Goal: Task Accomplishment & Management: Manage account settings

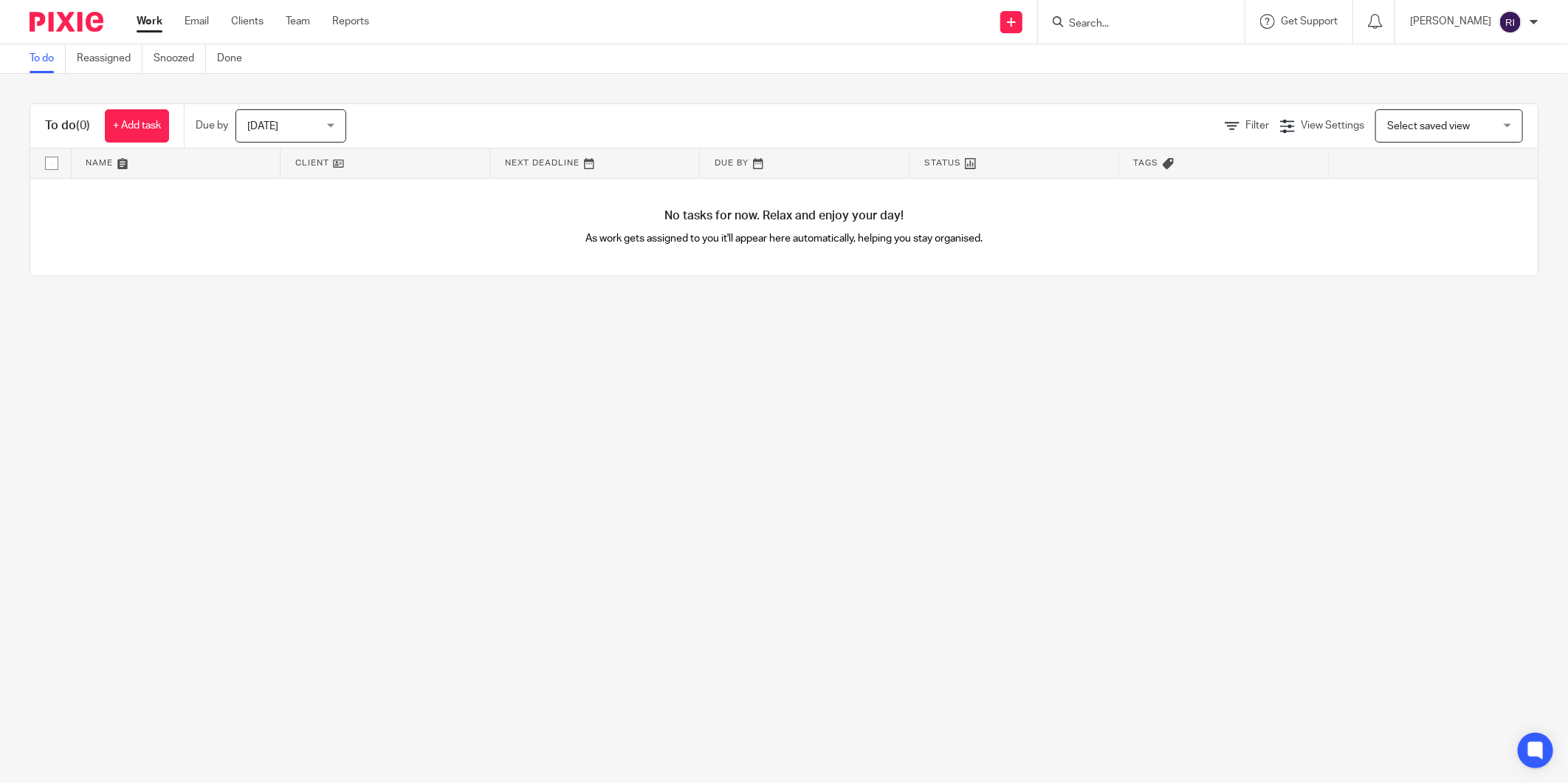
click at [1101, 26] on input "Search" at bounding box center [1133, 24] width 133 height 13
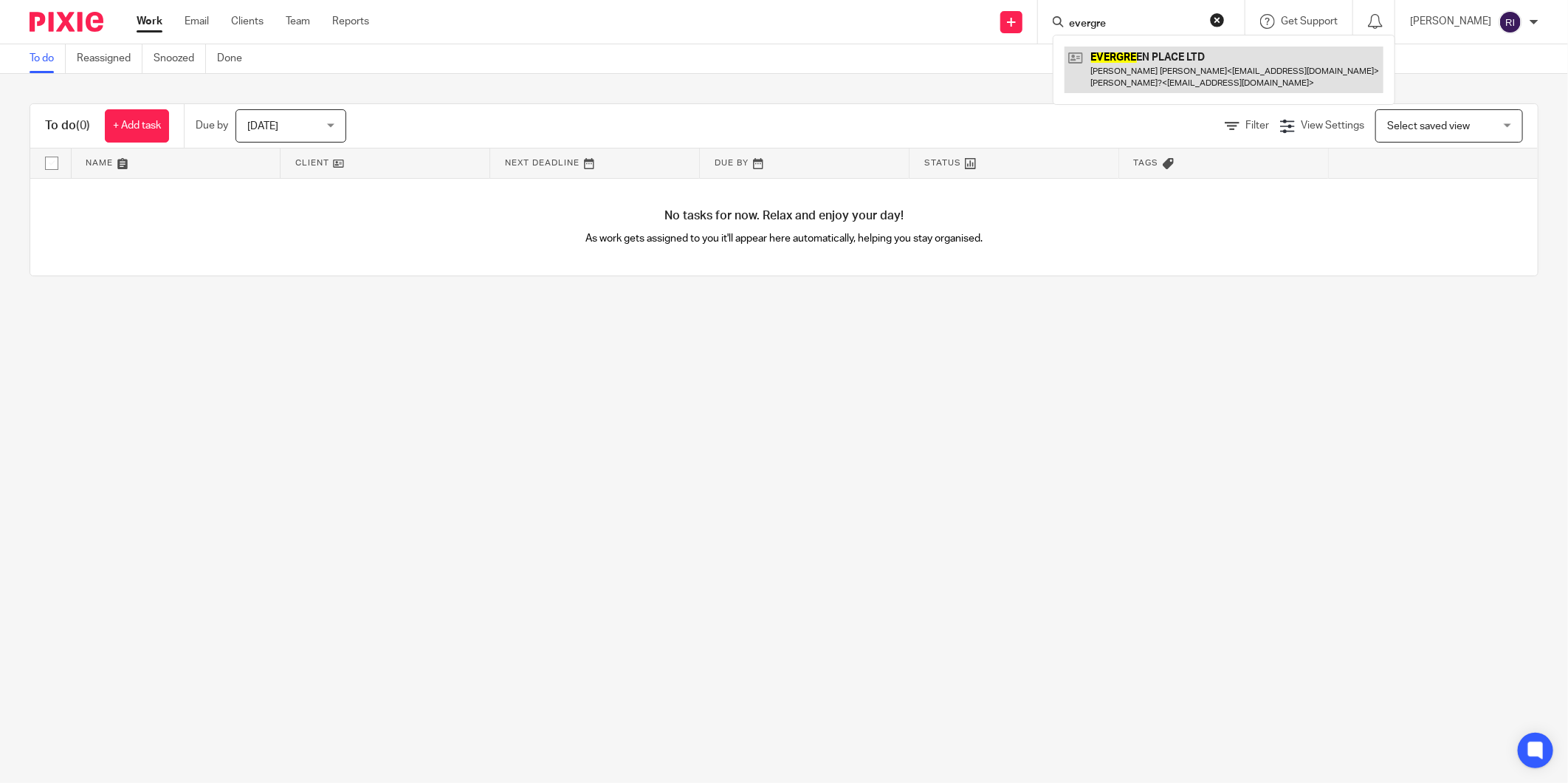
type input "evergre"
click at [1198, 65] on link at bounding box center [1224, 69] width 319 height 46
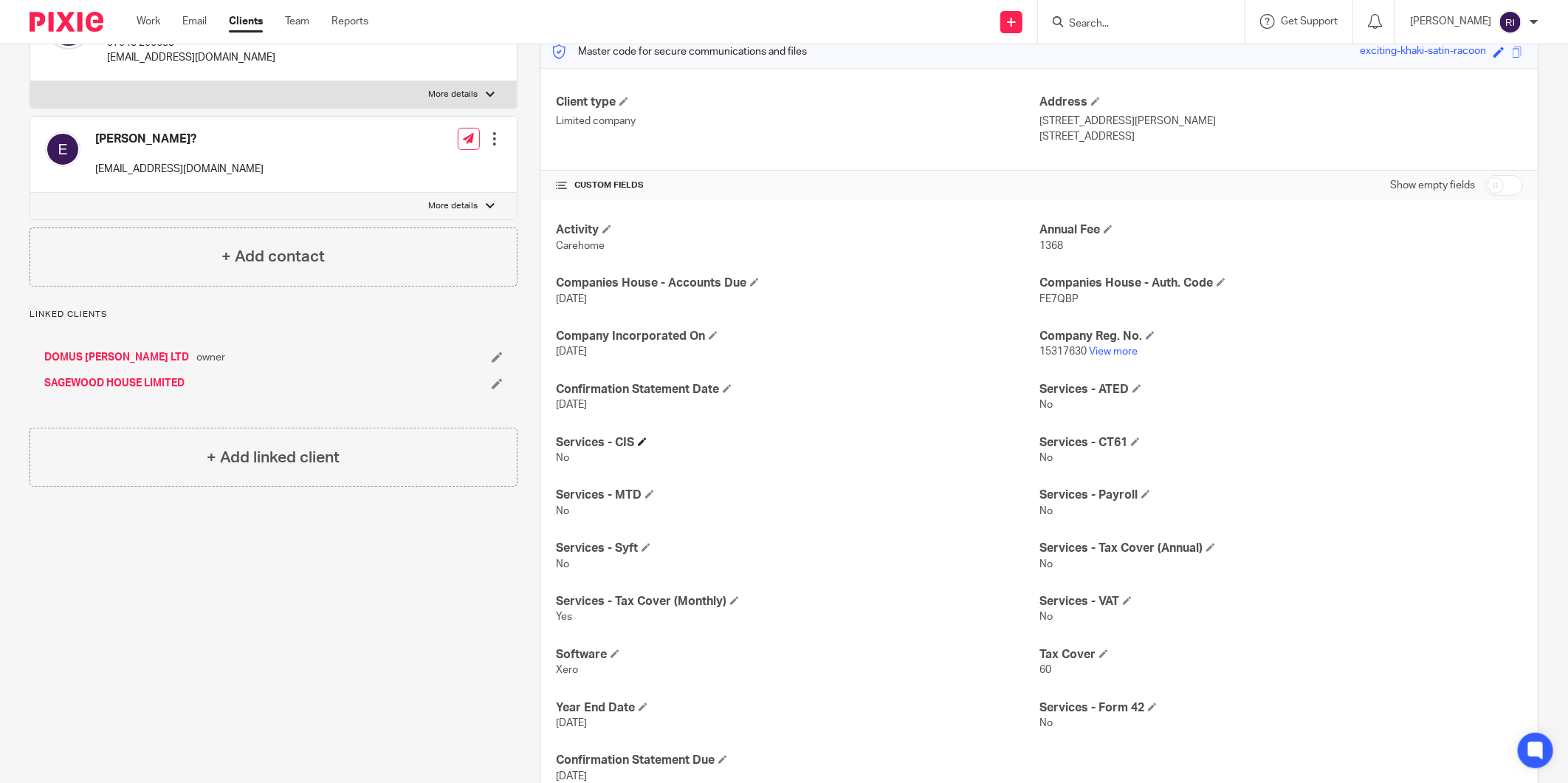
scroll to position [168, 0]
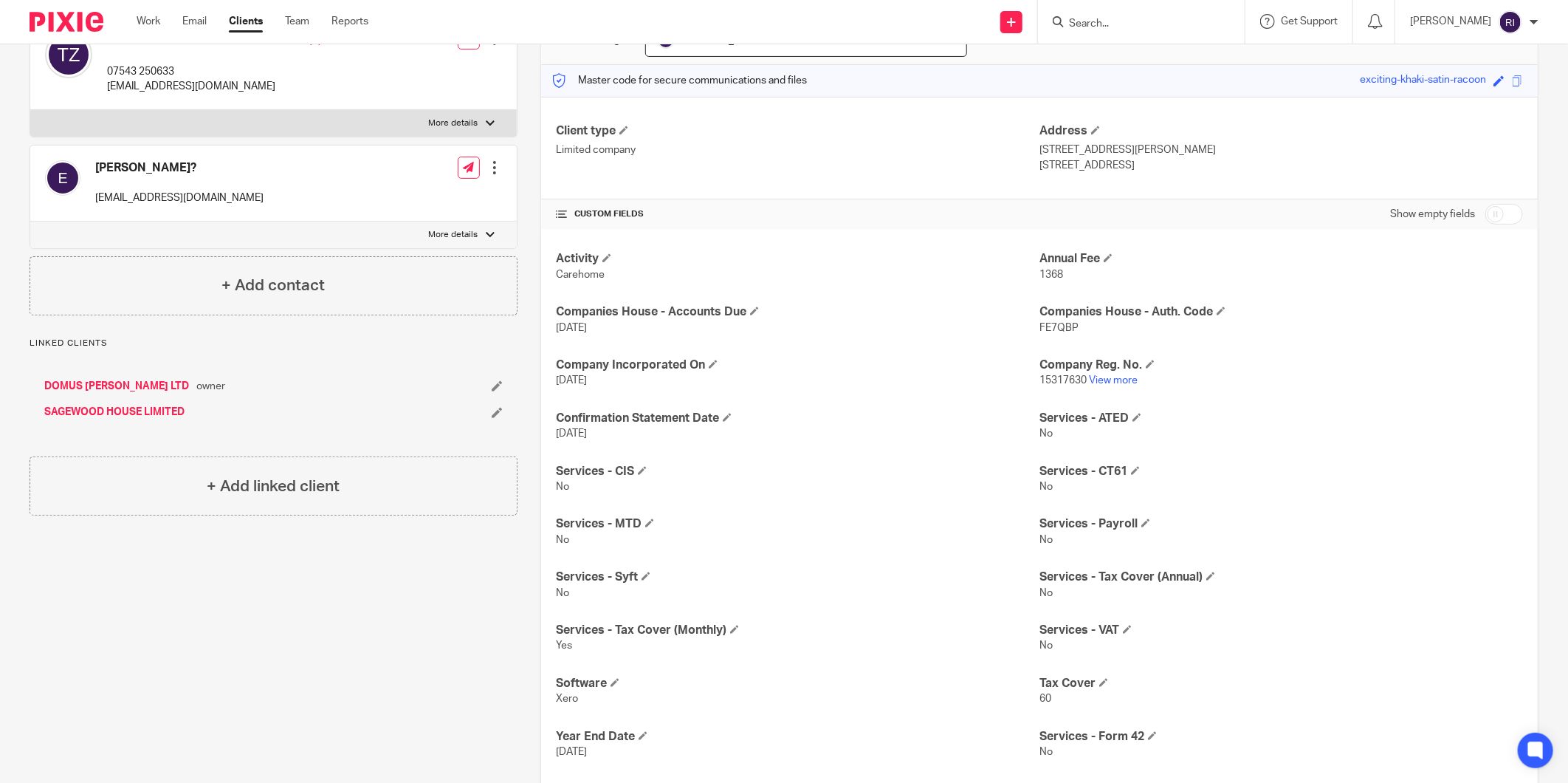
click at [1486, 211] on input "checkbox" at bounding box center [1504, 214] width 38 height 21
checkbox input "true"
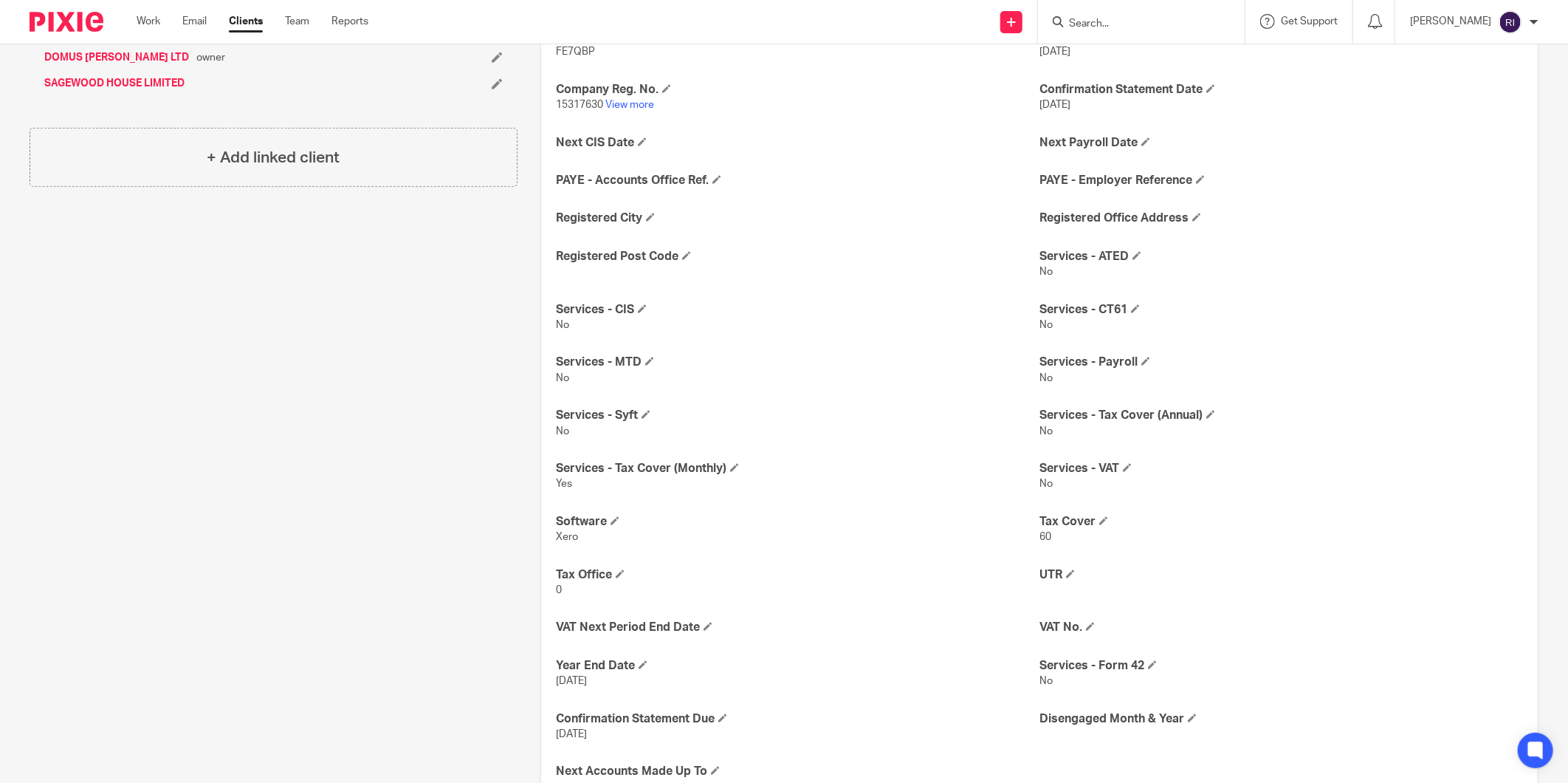
scroll to position [547, 0]
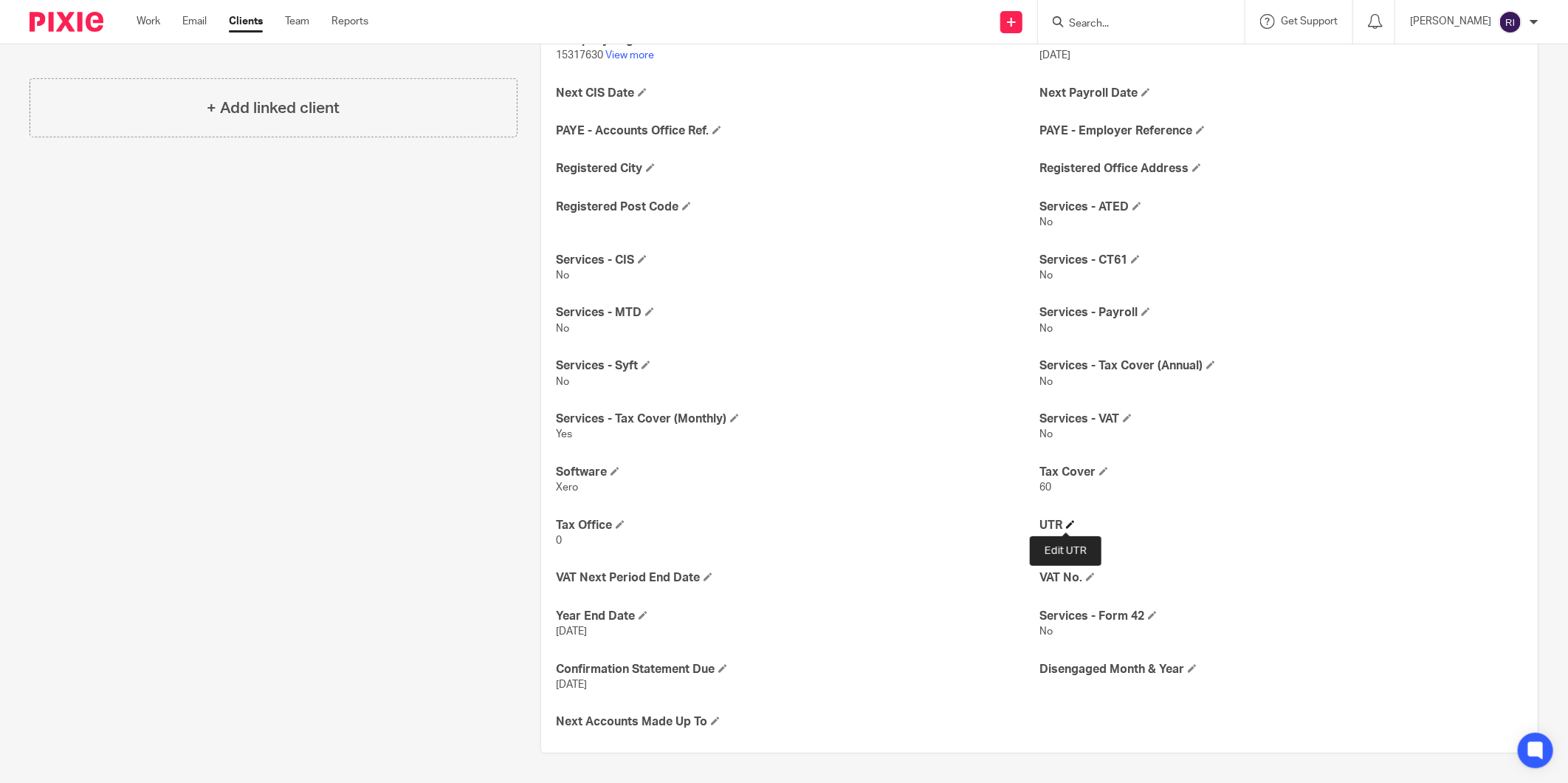
click at [1066, 523] on span at bounding box center [1070, 524] width 9 height 9
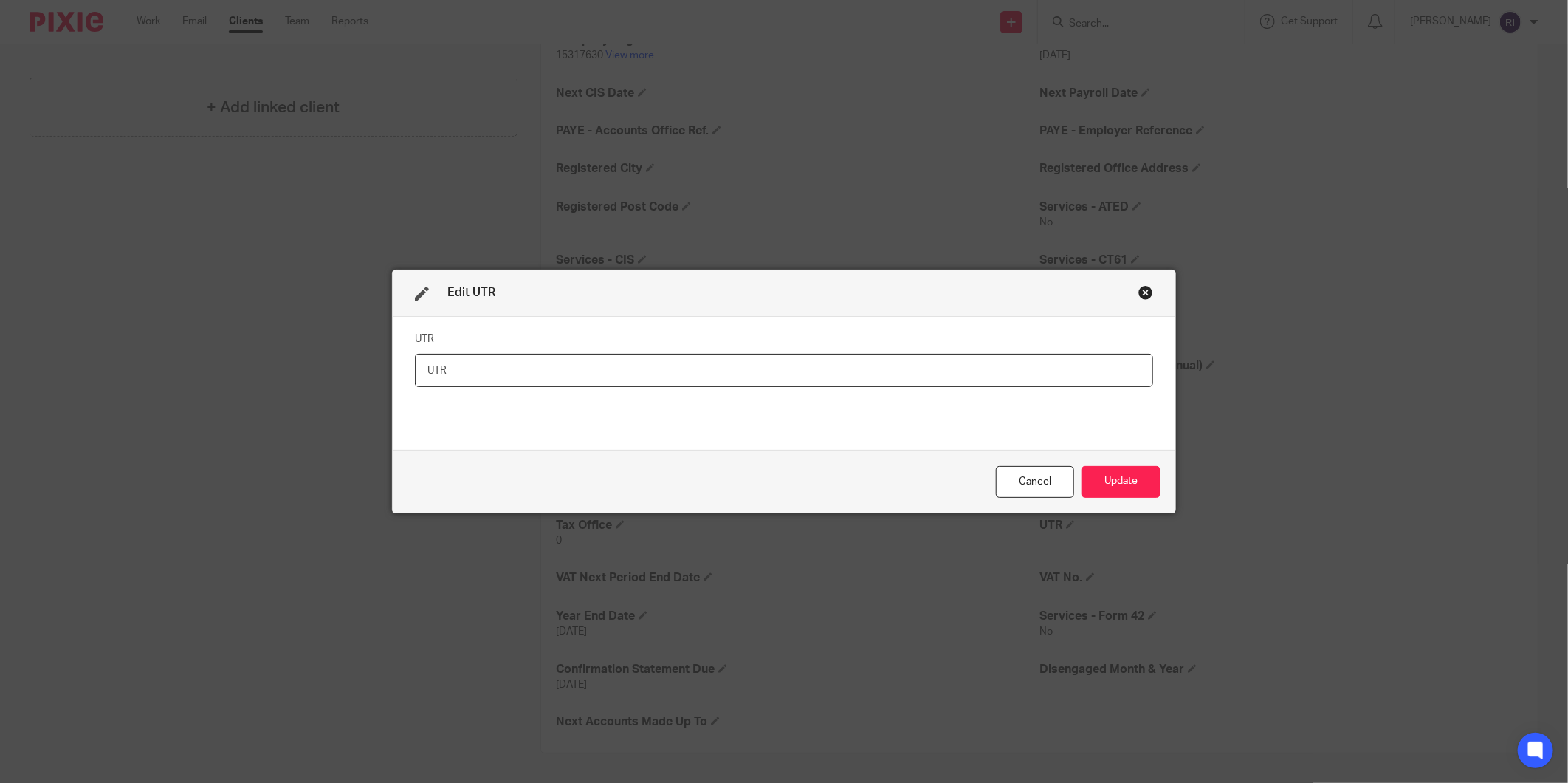
click at [465, 378] on input "text" at bounding box center [784, 370] width 739 height 33
paste input "1698422377"
type input "1698422377"
click at [1132, 477] on button "Update" at bounding box center [1121, 481] width 79 height 32
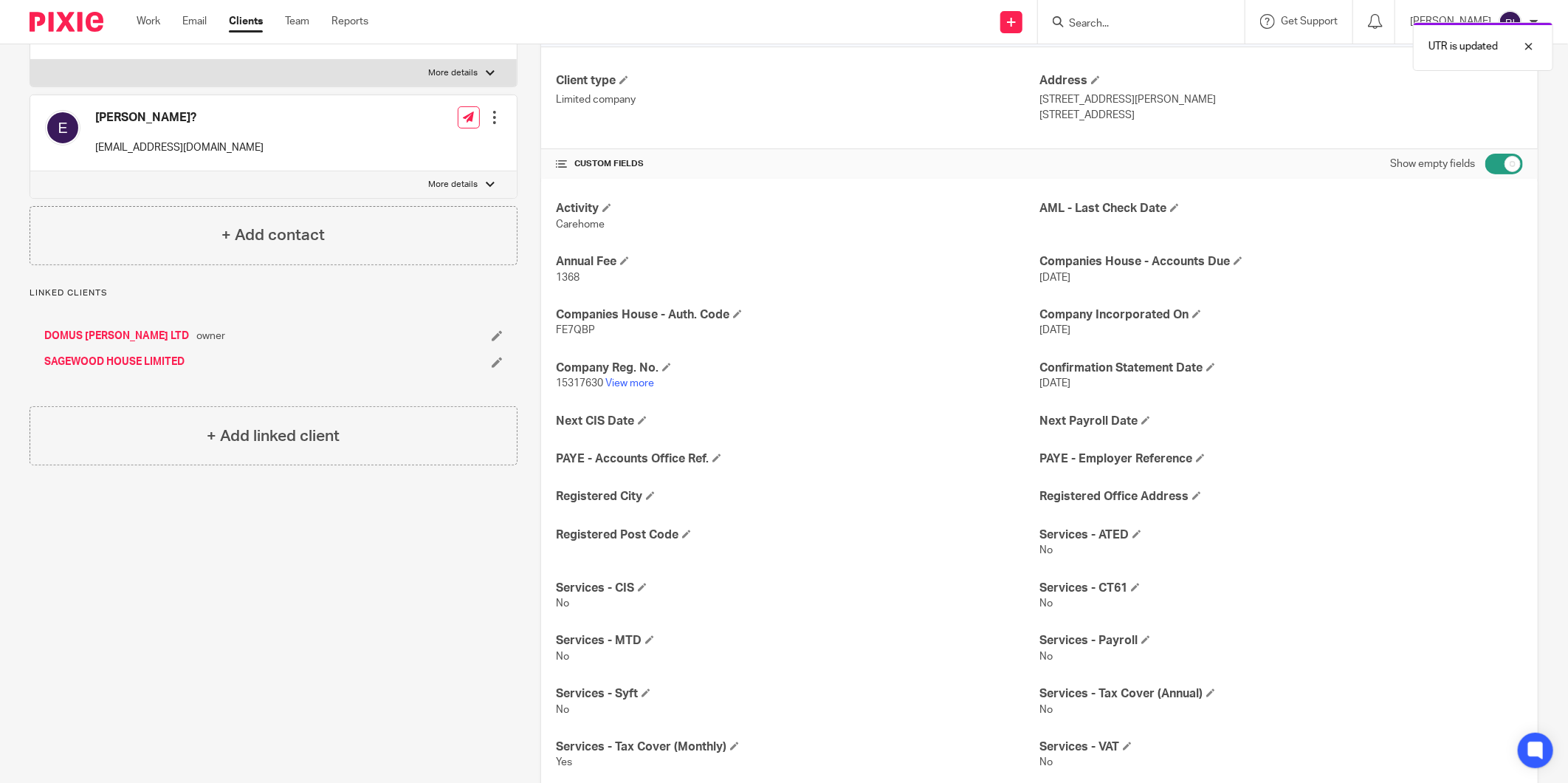
scroll to position [54, 0]
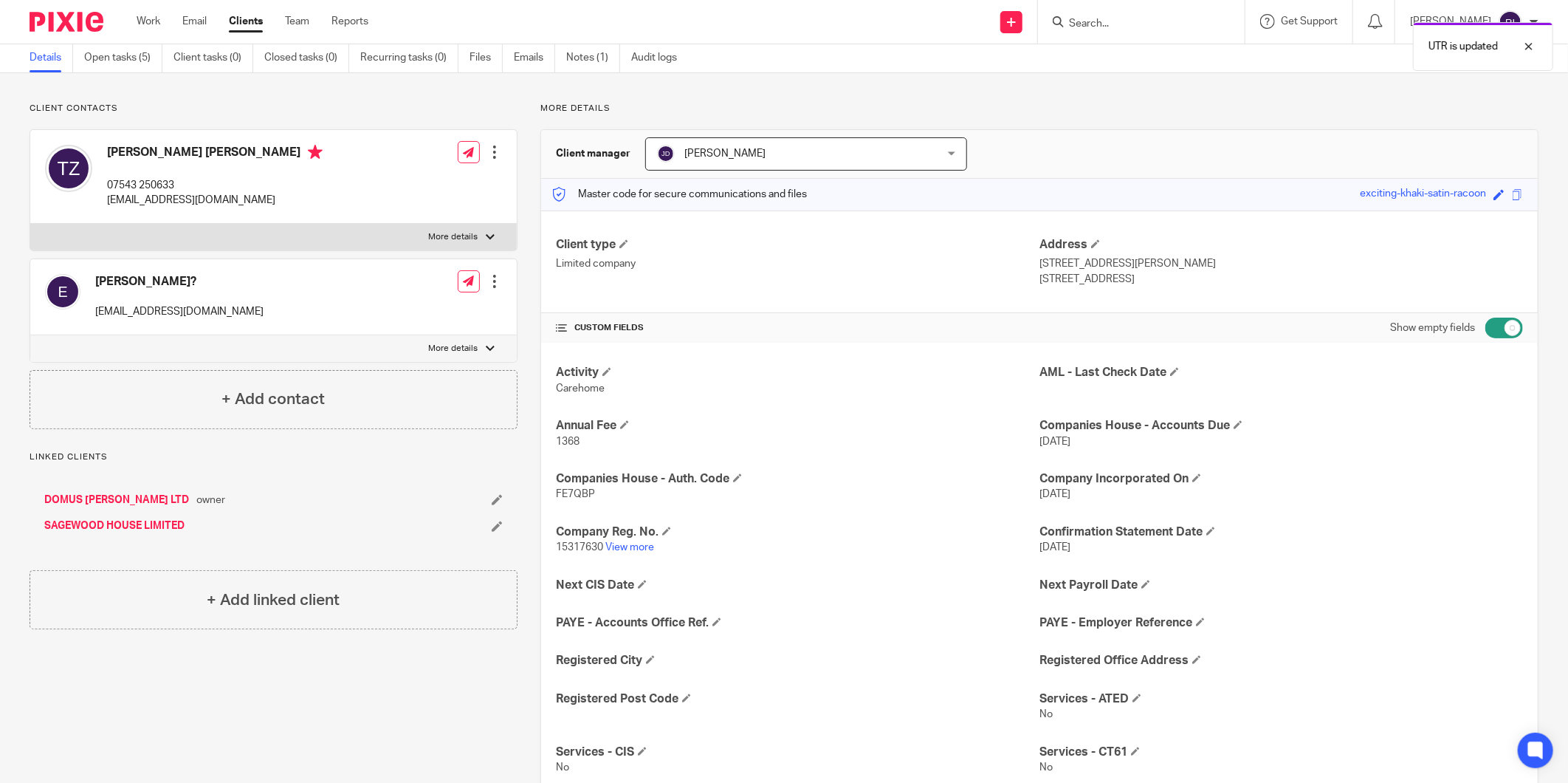
click at [1494, 328] on input "checkbox" at bounding box center [1504, 328] width 38 height 21
checkbox input "false"
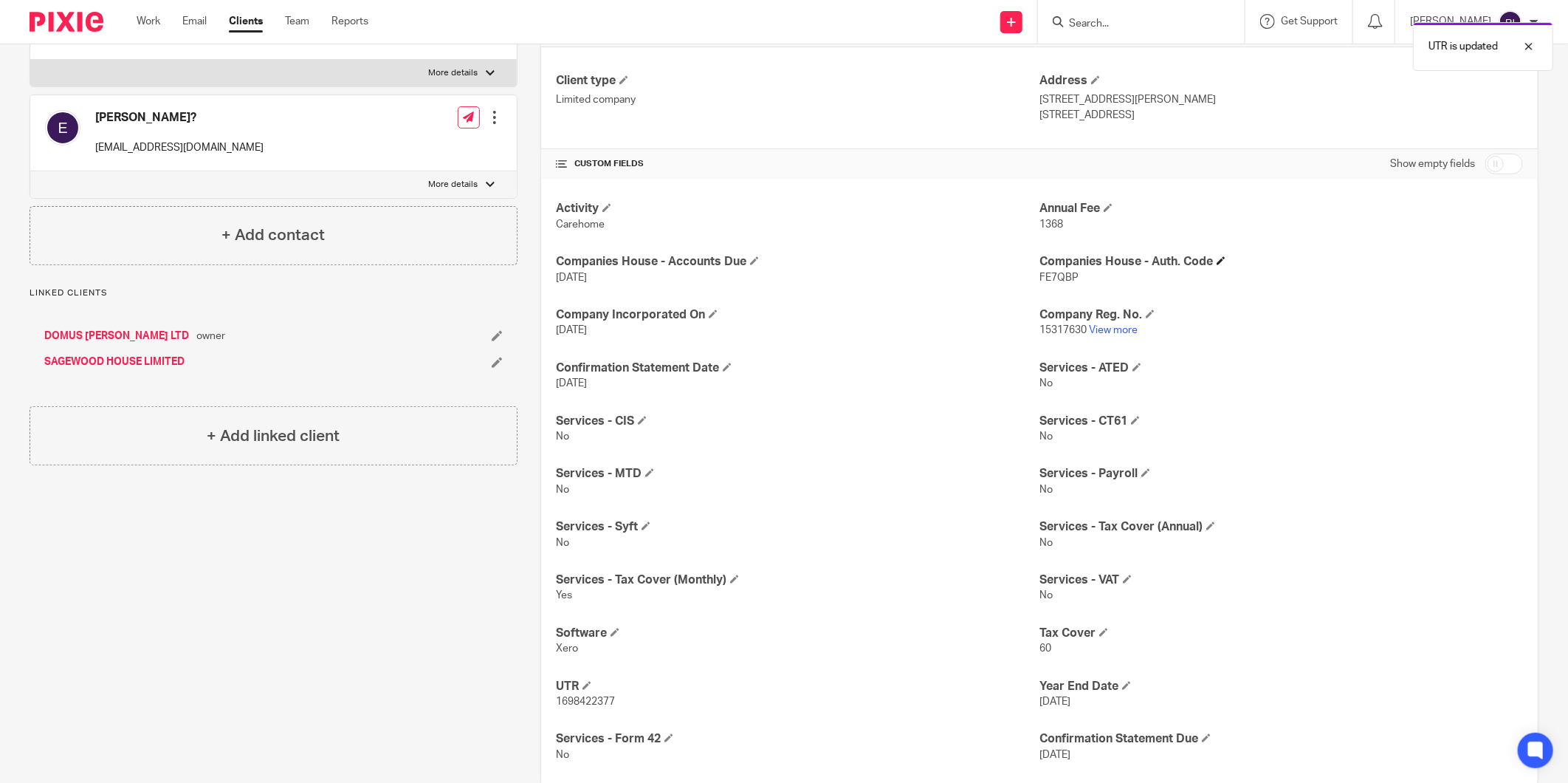
scroll to position [251, 0]
